Goal: Navigation & Orientation: Find specific page/section

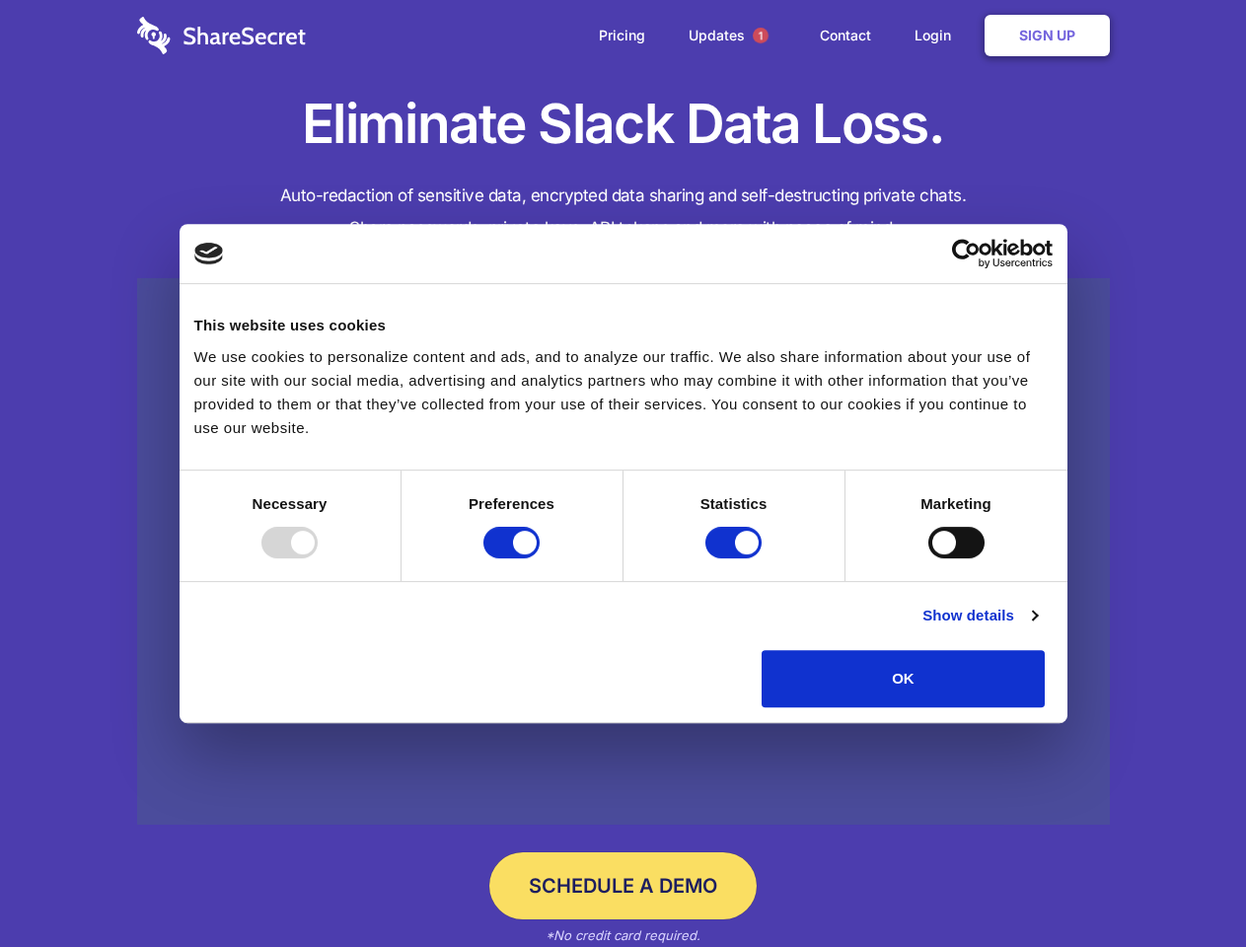
click at [318, 558] on div at bounding box center [289, 543] width 56 height 32
click at [539, 558] on input "Preferences" at bounding box center [511, 543] width 56 height 32
checkbox input "false"
click at [736, 558] on input "Statistics" at bounding box center [733, 543] width 56 height 32
checkbox input "false"
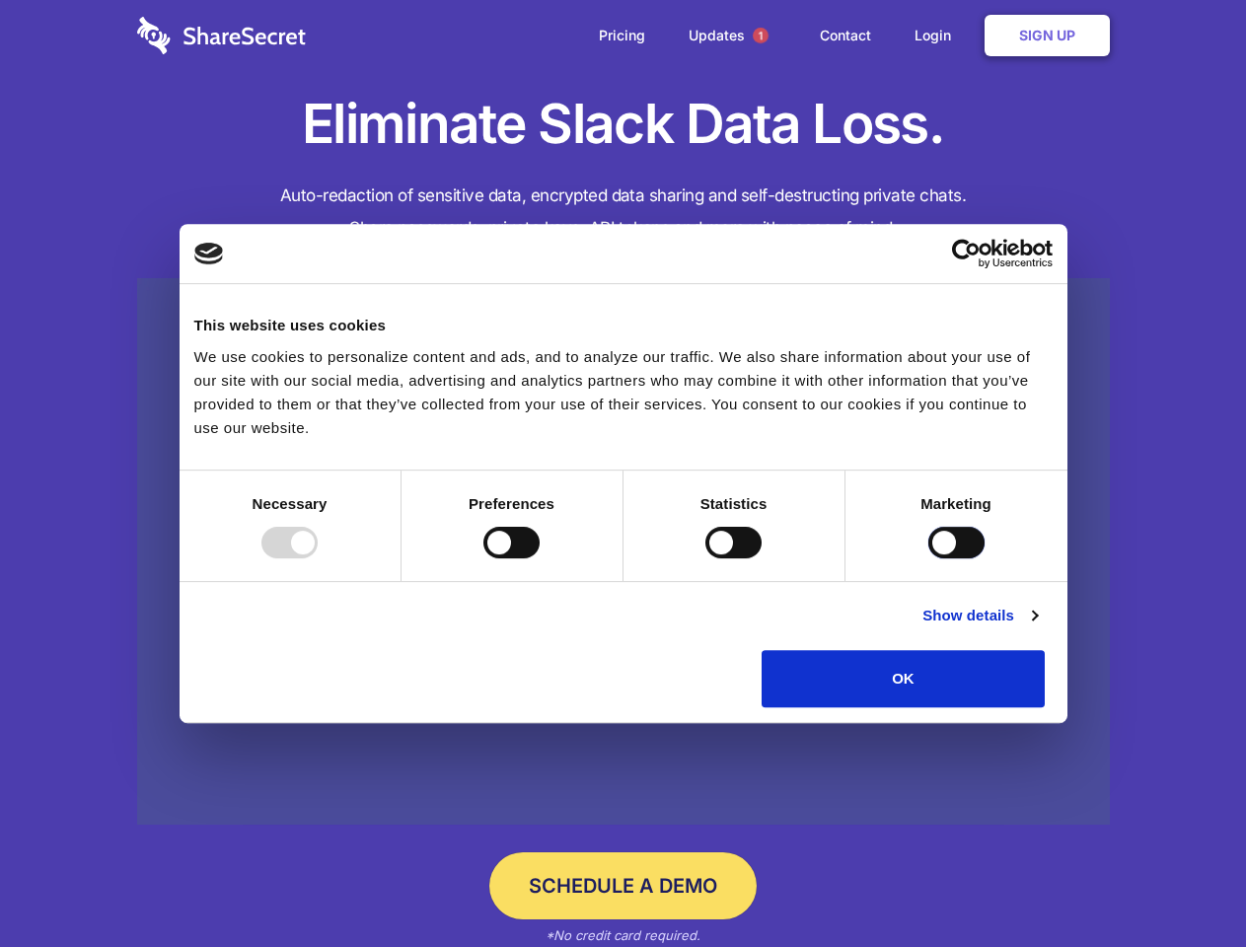
click at [928, 558] on input "Marketing" at bounding box center [956, 543] width 56 height 32
checkbox input "true"
click at [1037, 627] on link "Show details" at bounding box center [979, 616] width 114 height 24
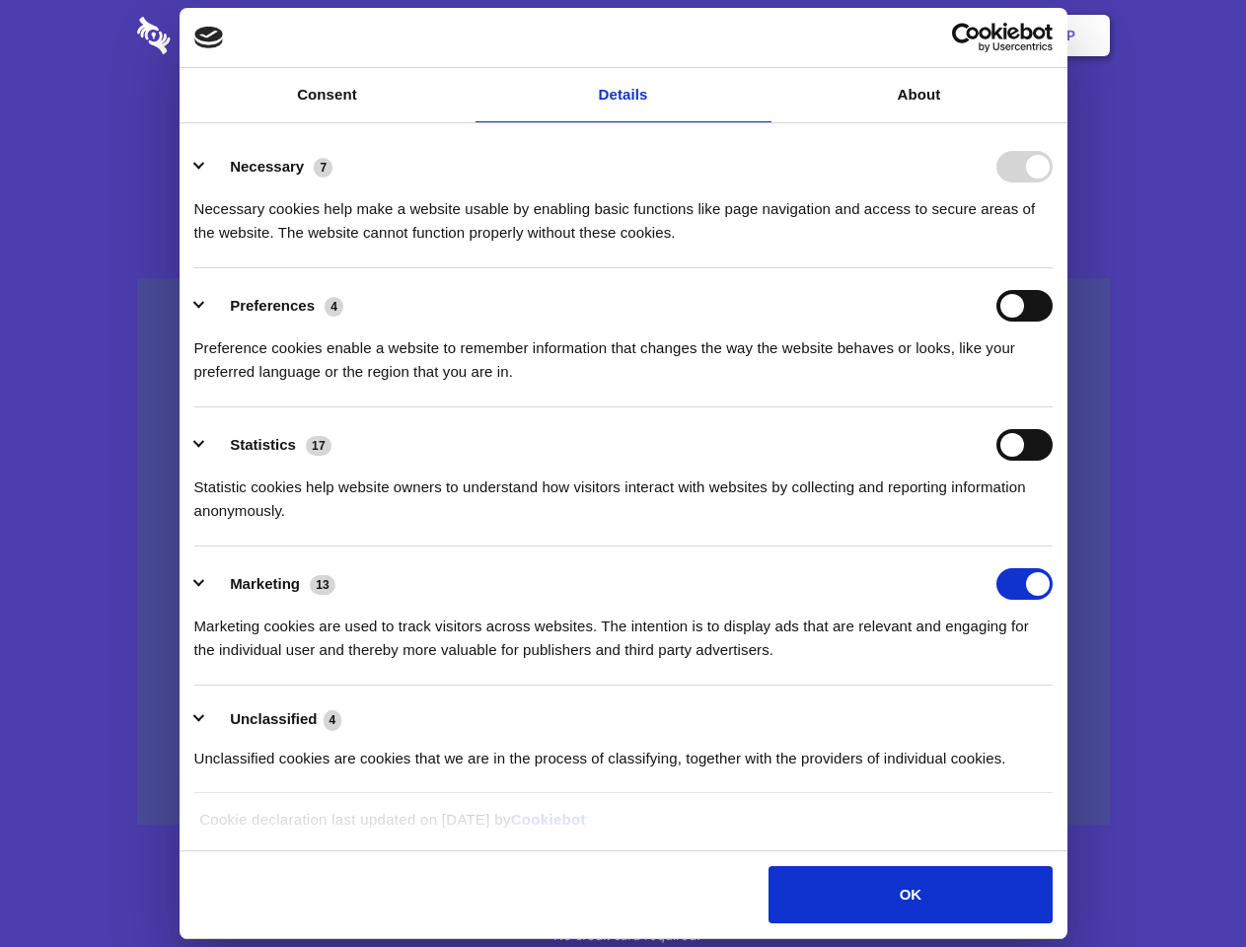
click at [1052, 268] on li "Necessary 7 Necessary cookies help make a website usable by enabling basic func…" at bounding box center [623, 198] width 858 height 139
click at [759, 36] on span "1" at bounding box center [760, 36] width 16 height 16
